Goal: Task Accomplishment & Management: Manage account settings

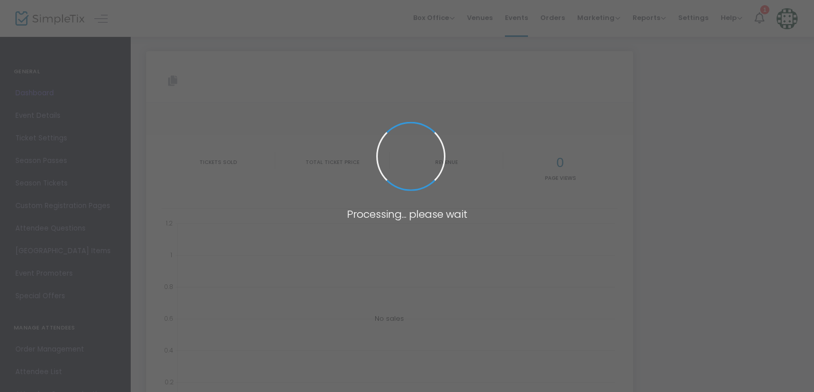
type input "[URL][DOMAIN_NAME]"
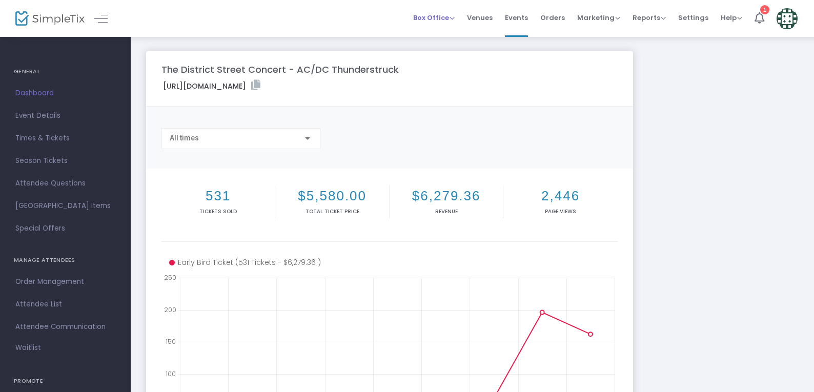
click at [455, 17] on span "Box Office" at bounding box center [434, 18] width 42 height 10
click at [456, 29] on li "Sell Tickets" at bounding box center [449, 35] width 73 height 20
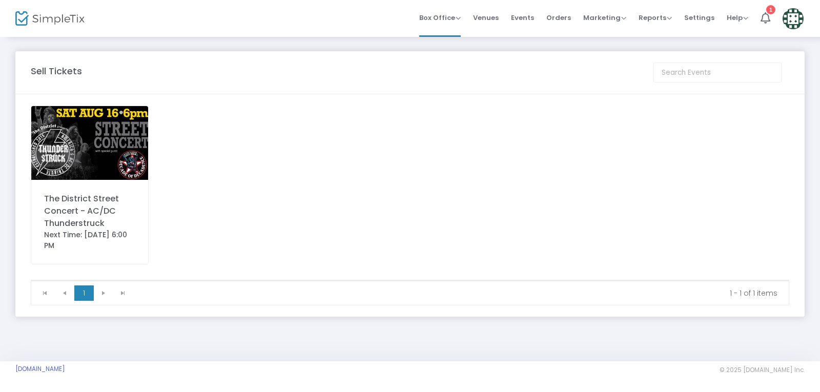
click at [109, 168] on img at bounding box center [89, 143] width 117 height 74
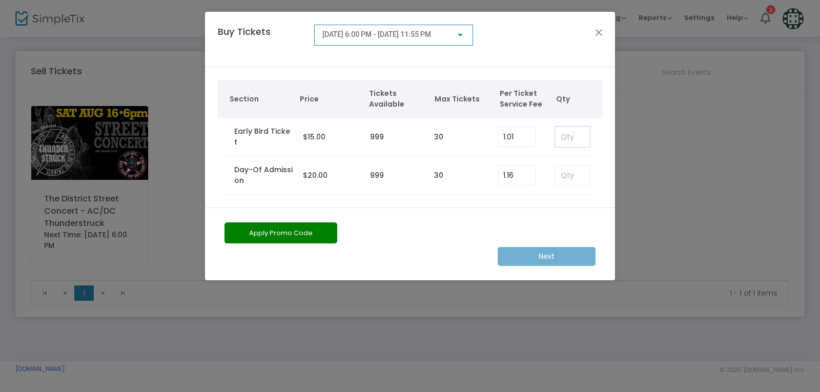
click at [581, 135] on input at bounding box center [573, 136] width 34 height 19
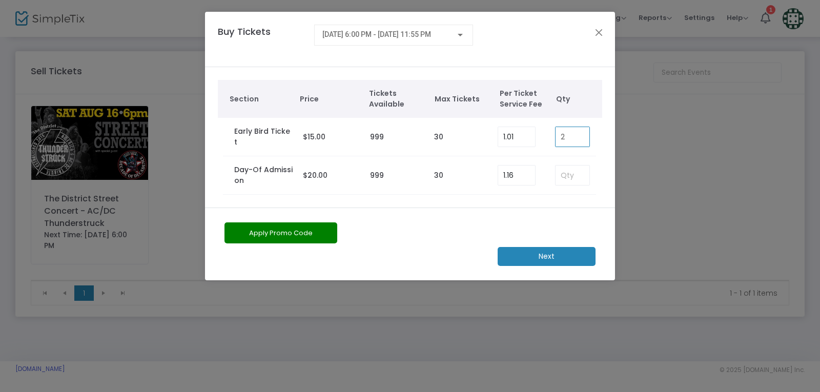
type input "2"
click at [295, 232] on button "Apply Promo Code" at bounding box center [281, 233] width 113 height 21
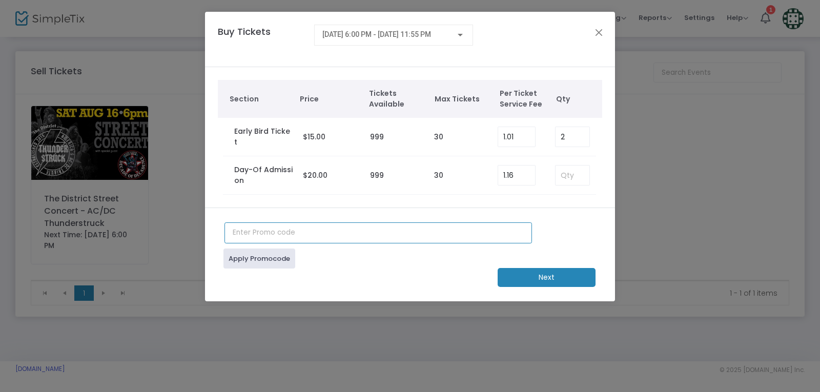
click at [328, 236] on input "text" at bounding box center [379, 233] width 308 height 21
click at [246, 257] on link "Apply Promocode" at bounding box center [260, 259] width 72 height 20
drag, startPoint x: 278, startPoint y: 234, endPoint x: 271, endPoint y: 235, distance: 7.2
click at [277, 234] on input "RINALLA" at bounding box center [379, 233] width 308 height 21
type input "[PERSON_NAME]"
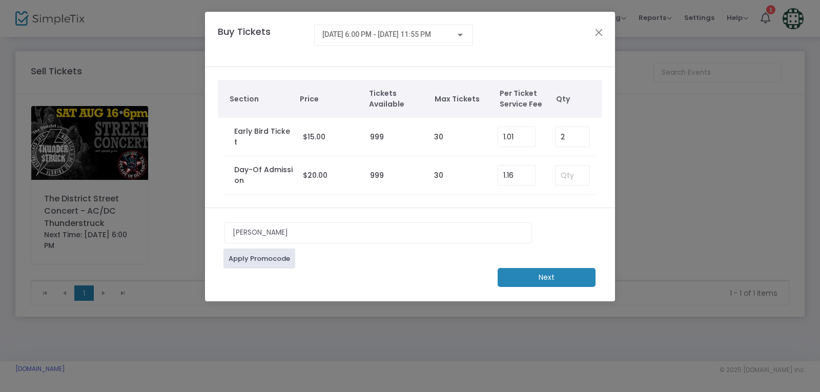
click at [266, 268] on div "Next" at bounding box center [409, 277] width 381 height 19
click at [263, 260] on link "Apply Promocode" at bounding box center [260, 259] width 72 height 20
click at [524, 281] on m-button "Next" at bounding box center [547, 277] width 98 height 19
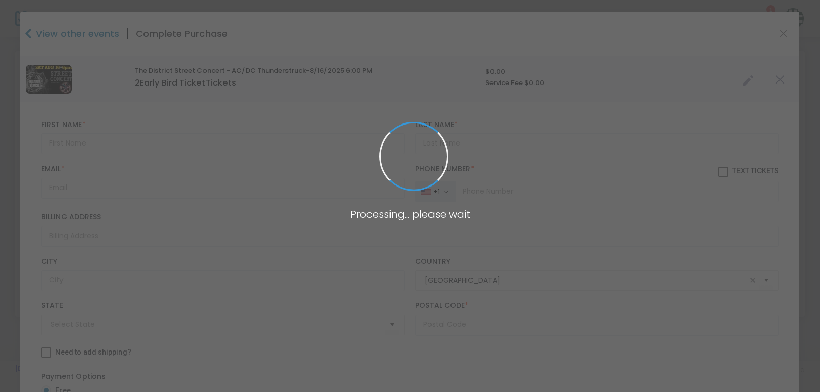
type input "Illinois"
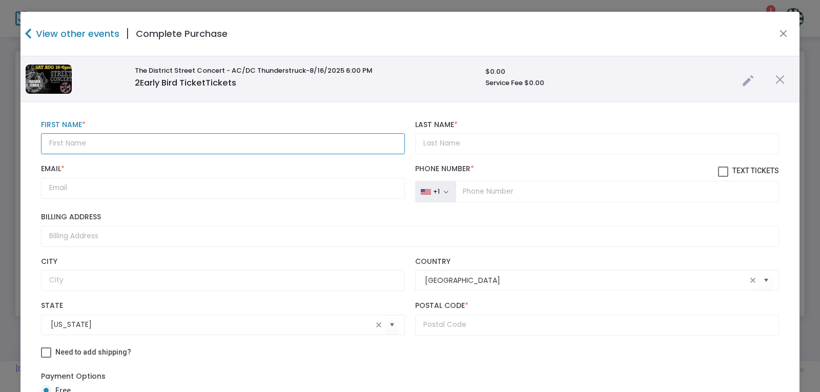
click at [252, 145] on input "text" at bounding box center [223, 143] width 364 height 21
type input "r"
type input "[PERSON_NAME]"
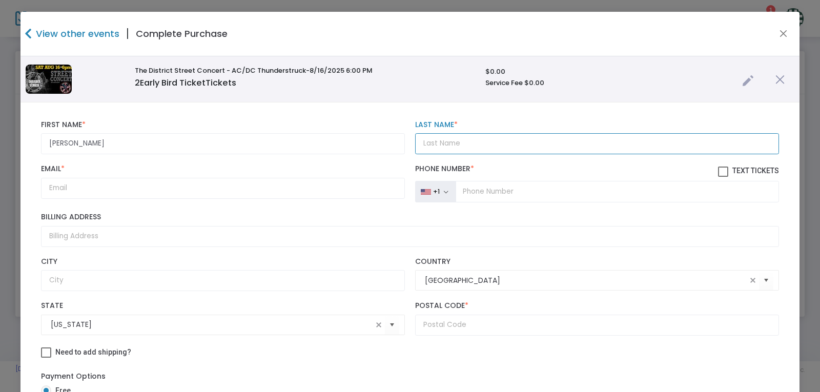
click at [482, 147] on input "Last Name *" at bounding box center [597, 143] width 364 height 21
type input "[PERSON_NAME]"
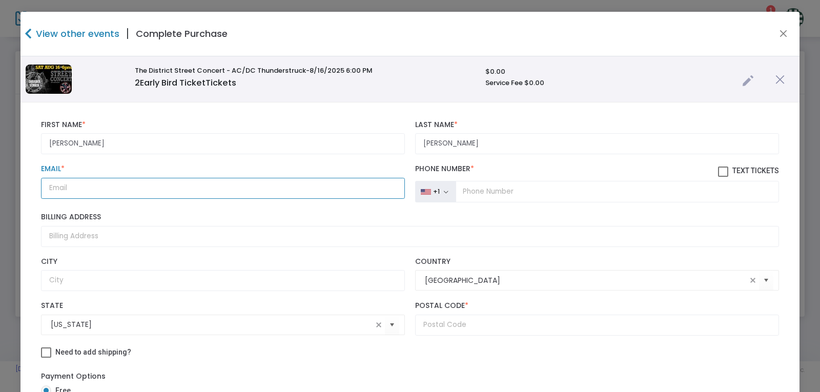
click at [229, 178] on input "Email *" at bounding box center [223, 188] width 364 height 21
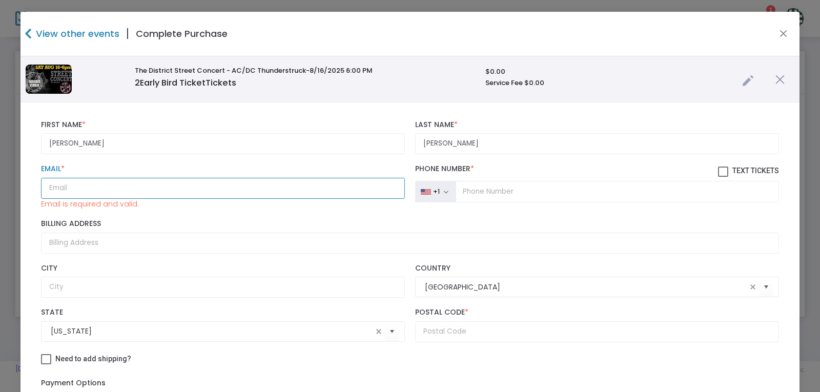
paste input "tpeters@rinellaco.com"
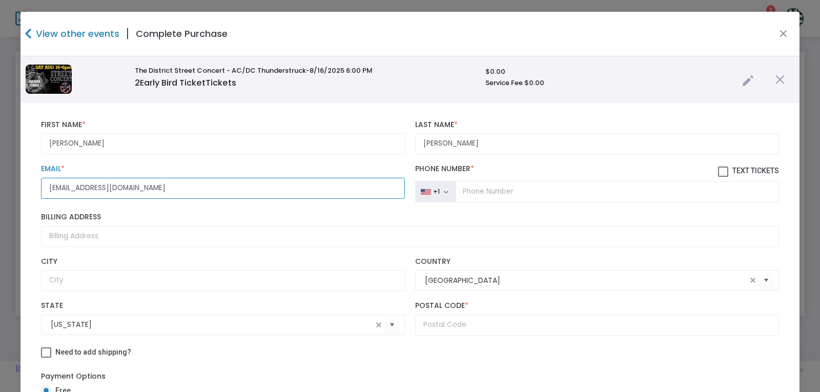
type input "tpeters@rinellaco.com"
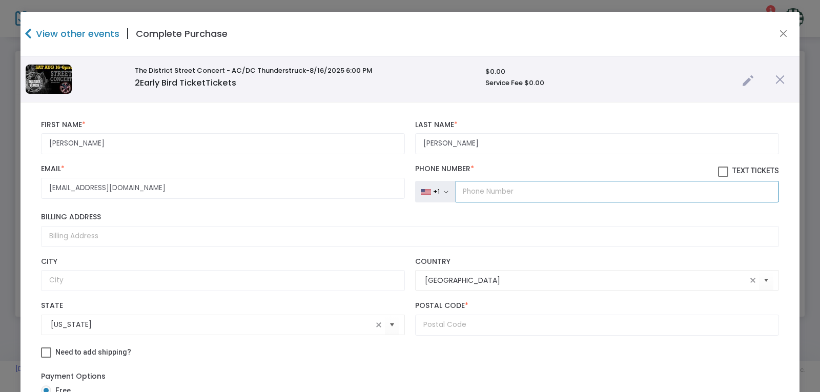
click at [498, 194] on input "tel" at bounding box center [618, 192] width 324 height 22
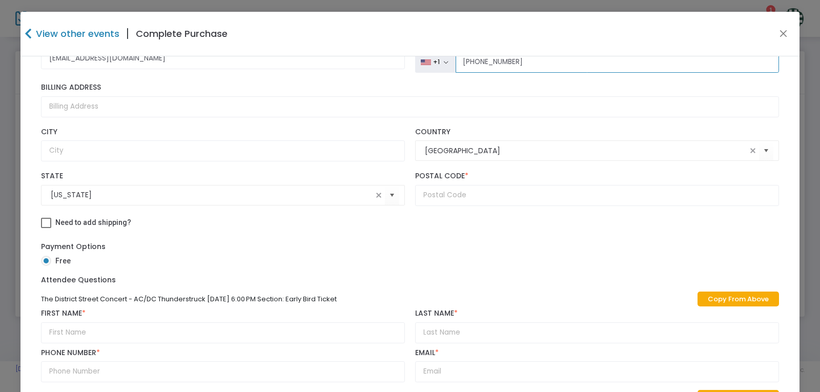
scroll to position [154, 0]
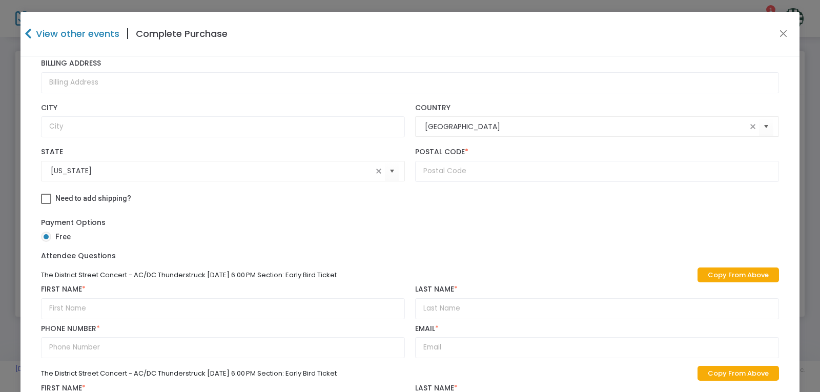
type input "(217) 228-8696"
click at [477, 170] on input "text" at bounding box center [597, 171] width 364 height 21
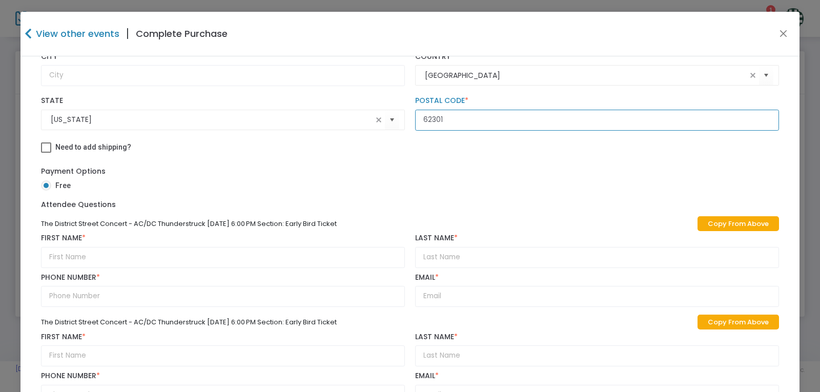
type input "62301"
click at [723, 222] on link "Copy From Above" at bounding box center [739, 223] width 82 height 15
type input "[PERSON_NAME]"
type input "(217) 228-8696"
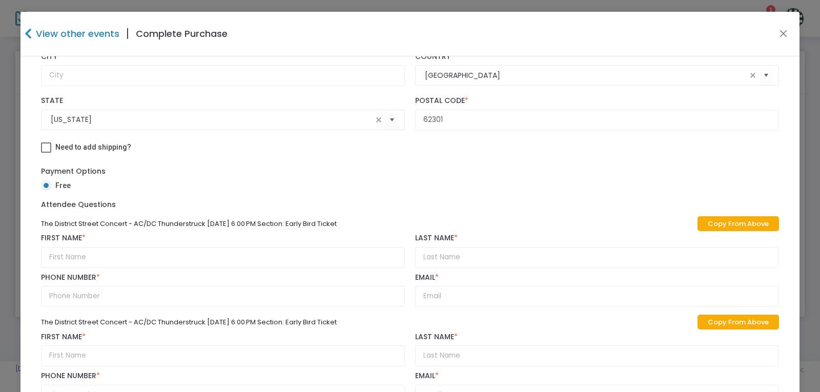
type input "tpeters@rinellaco.com"
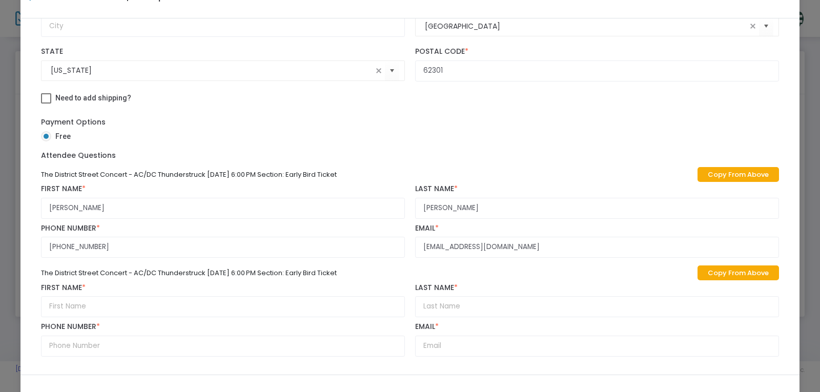
scroll to position [93, 0]
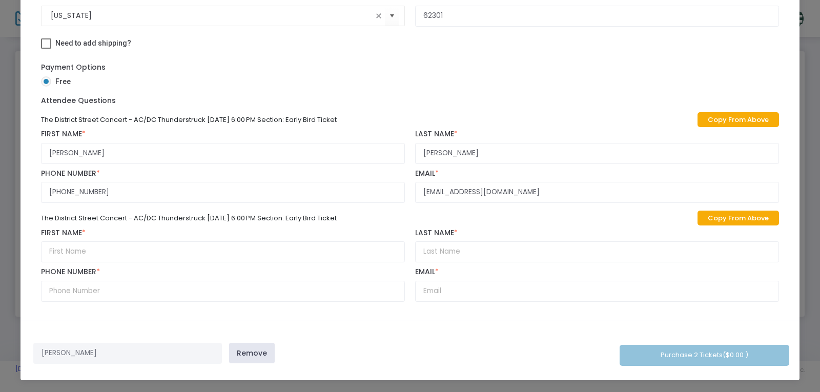
click at [711, 217] on link "Copy From Above" at bounding box center [739, 218] width 82 height 15
type input "[PERSON_NAME]"
type input "(217) 228-8696"
type input "tpeters@rinellaco.com"
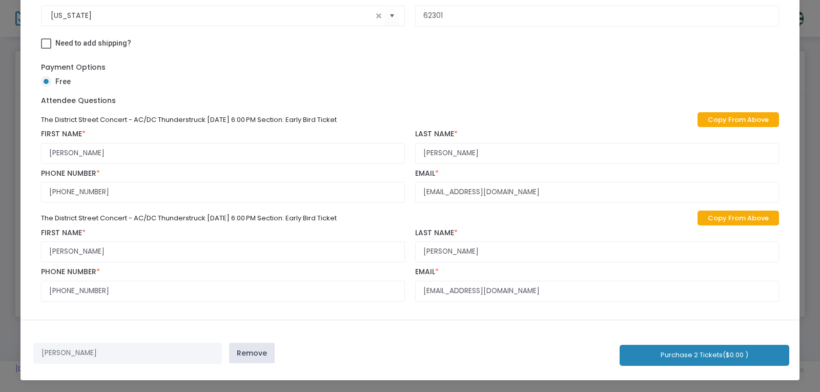
click at [653, 350] on button "Purchase 2 Tickets ($0.00 )" at bounding box center [705, 355] width 170 height 21
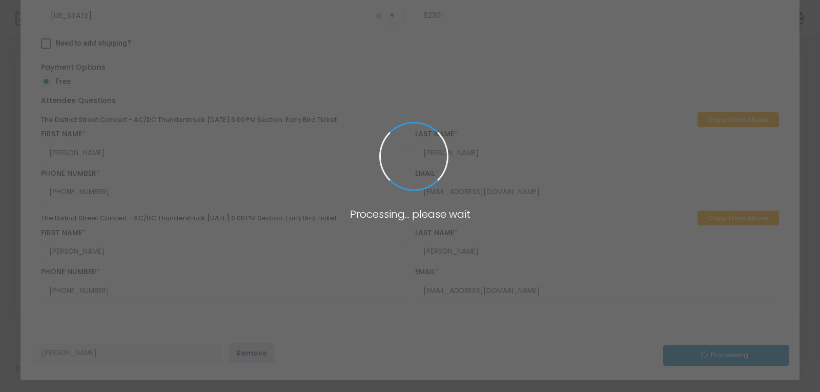
scroll to position [219, 0]
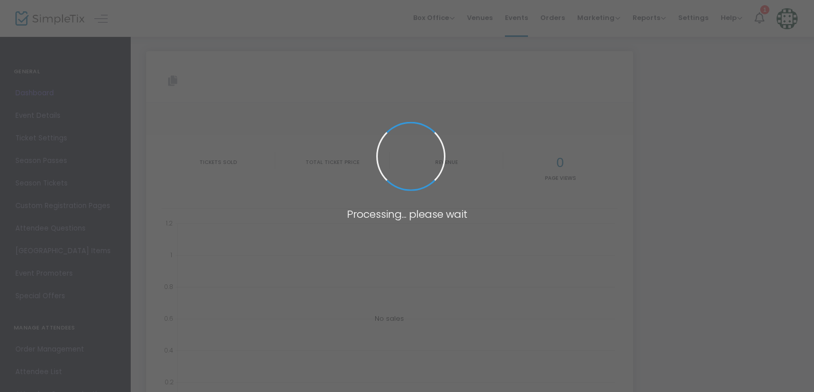
type input "[URL][DOMAIN_NAME]"
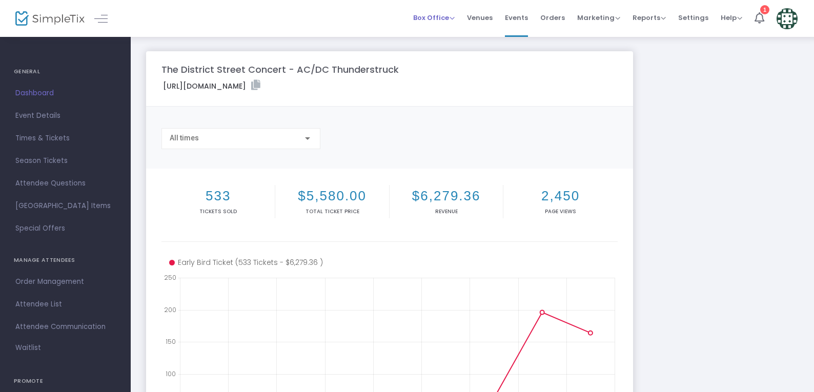
click at [455, 15] on span "Box Office" at bounding box center [434, 18] width 42 height 10
click at [689, 134] on div "The District Street Concert - AC/DC Thunderstruck [URL][DOMAIN_NAME] Copy All t…" at bounding box center [472, 306] width 663 height 510
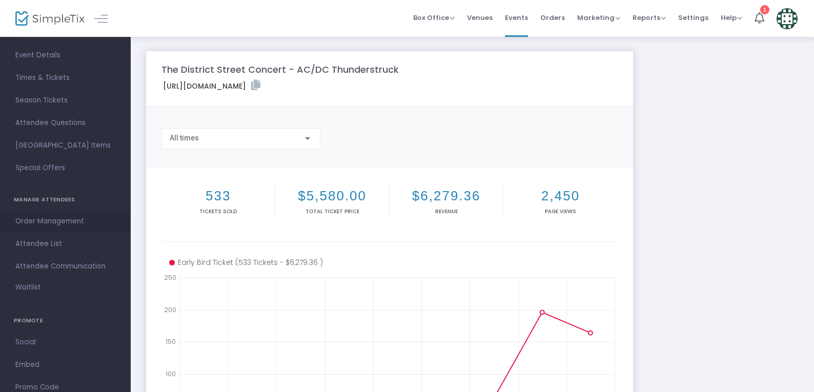
scroll to position [112, 0]
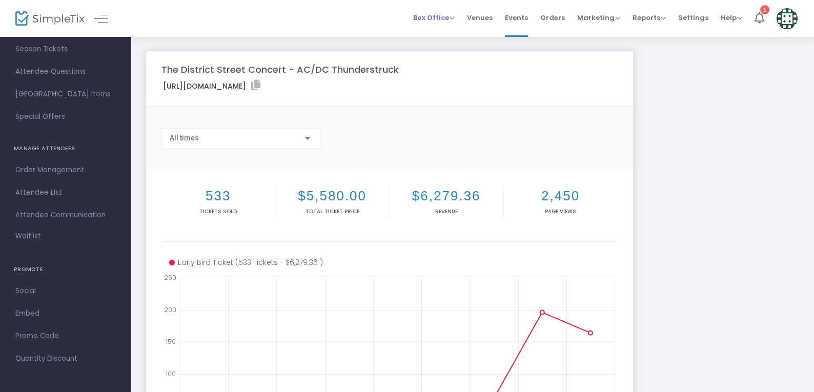
click at [451, 22] on span "Box Office" at bounding box center [434, 18] width 42 height 10
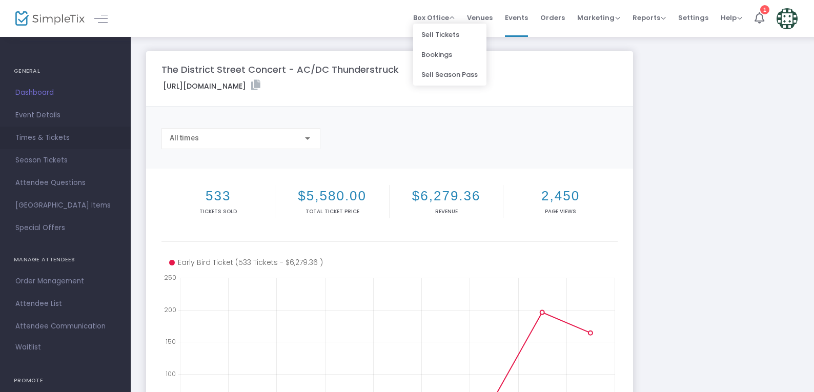
scroll to position [0, 0]
click at [64, 116] on span "Event Details" at bounding box center [65, 115] width 100 height 13
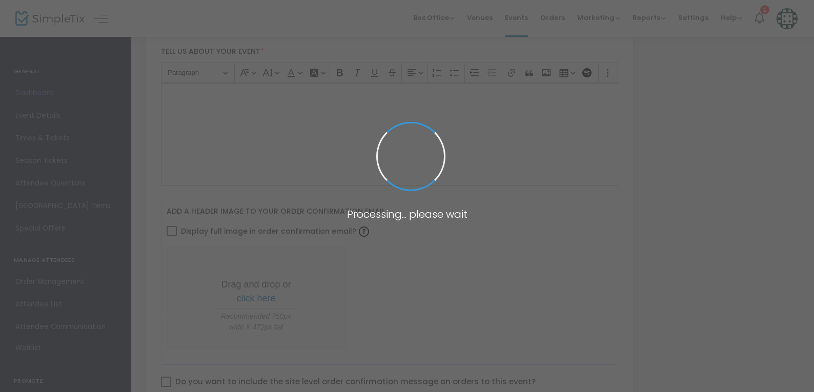
type input "The District Street Concert - AC/DC Thunderstruck"
type textarea "The District is thrilled to announce the return of a downtown favorite—The Stre…"
type input "Buy Tickets"
type input "6th and [US_STATE]"
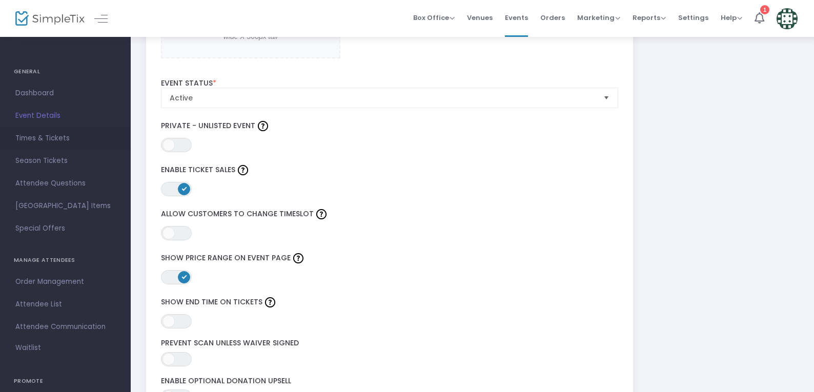
click at [70, 136] on span "Times & Tickets" at bounding box center [65, 138] width 100 height 13
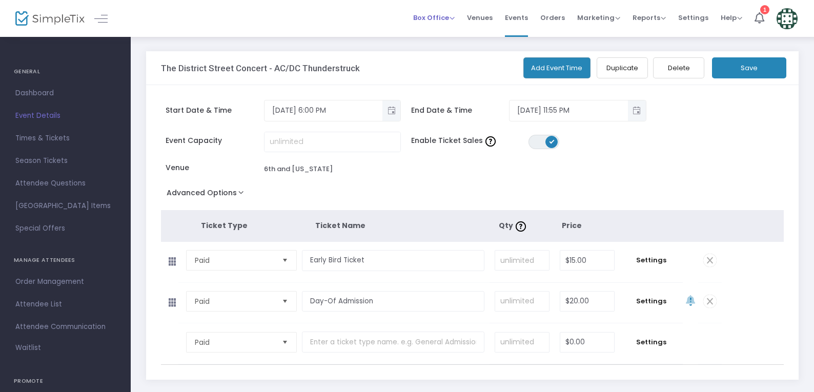
click at [455, 20] on span "Box Office" at bounding box center [434, 18] width 42 height 10
click at [613, 23] on span "Marketing Promo Codes Quantity Discounts Affiliate" at bounding box center [598, 18] width 43 height 26
click at [620, 18] on span "Marketing" at bounding box center [598, 18] width 43 height 10
click at [733, 129] on div "Start Date & Time [DATE] 6:00 PM End Date & Time [DATE] 11:55 PM" at bounding box center [467, 116] width 623 height 32
click at [584, 177] on div "Event Capacity Enable Ticket Sales ON OFF Venue 6th and [US_STATE]" at bounding box center [467, 159] width 623 height 54
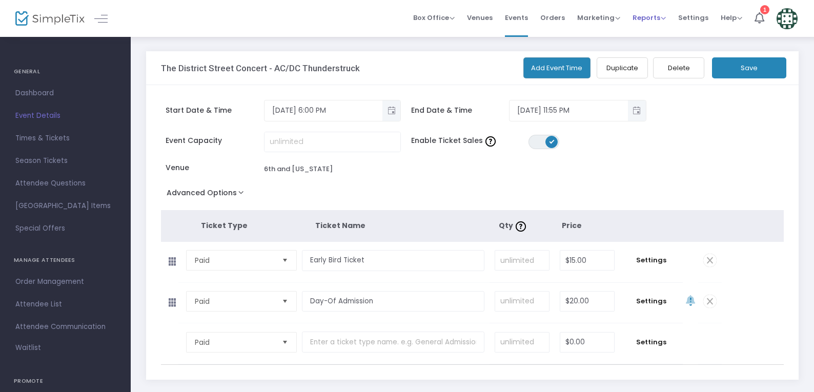
click at [665, 24] on span "Reports Analytics Sales Reports Download" at bounding box center [649, 18] width 33 height 26
click at [582, 15] on span "Marketing" at bounding box center [598, 18] width 43 height 10
click at [554, 16] on span "Orders" at bounding box center [552, 18] width 25 height 26
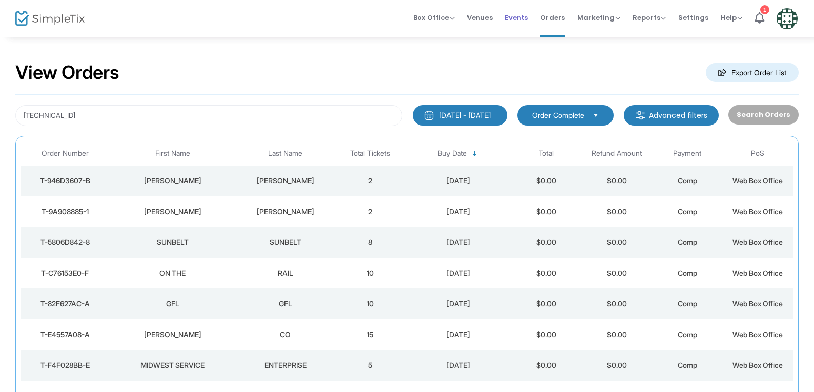
click at [512, 17] on span "Events" at bounding box center [516, 18] width 23 height 26
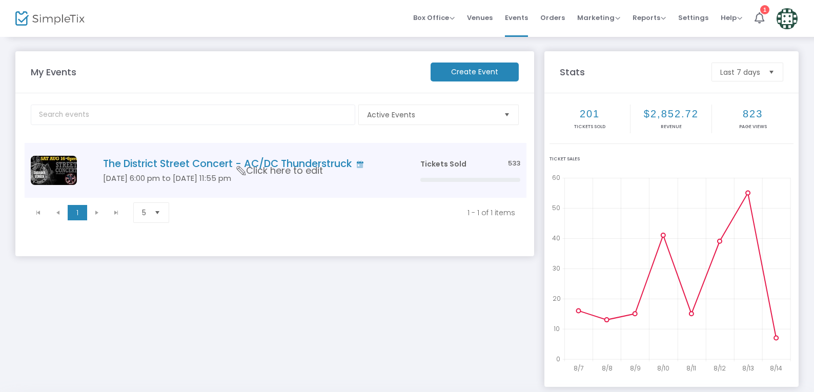
click at [59, 164] on img "Data table" at bounding box center [54, 170] width 46 height 29
